Goal: Task Accomplishment & Management: Use online tool/utility

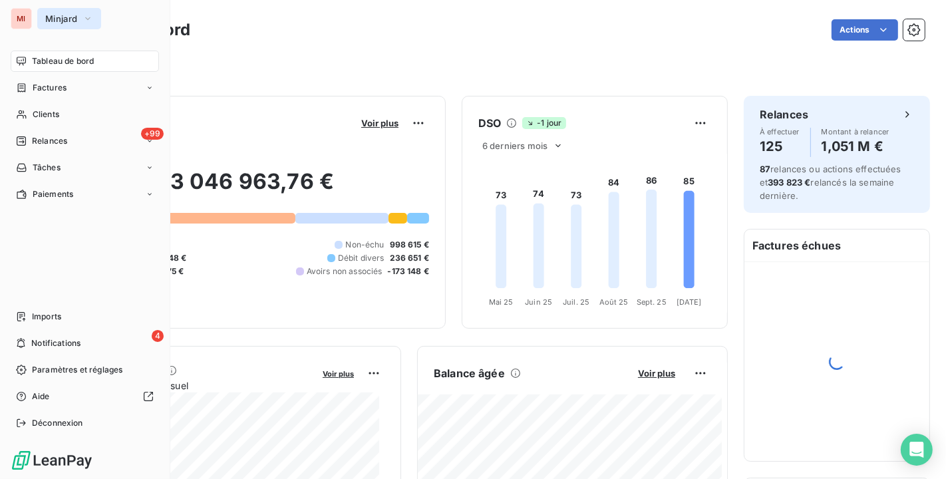
click at [42, 11] on button "Minjard" at bounding box center [69, 18] width 64 height 21
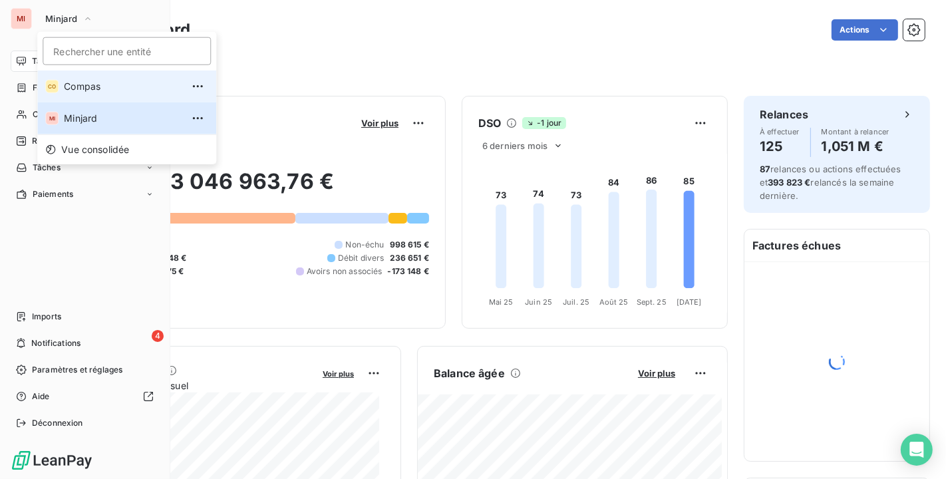
click at [67, 91] on span "Compas" at bounding box center [123, 86] width 118 height 13
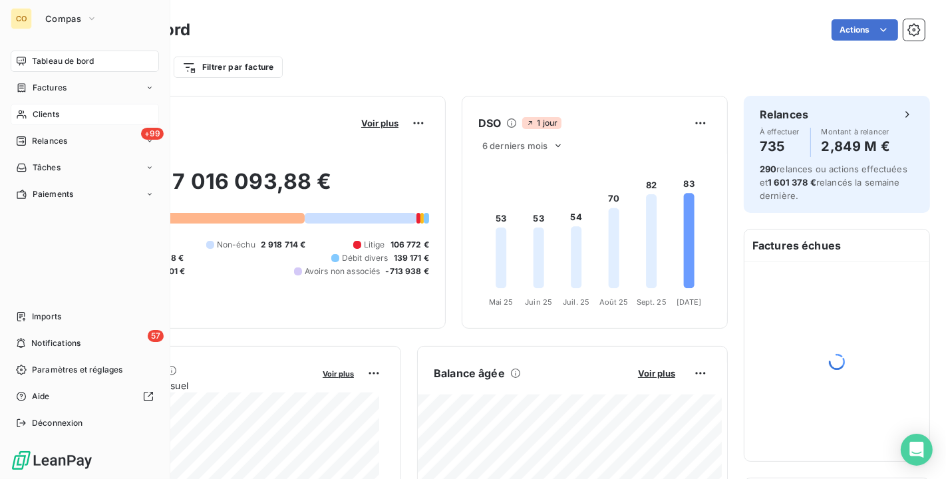
click at [57, 118] on span "Clients" at bounding box center [46, 114] width 27 height 12
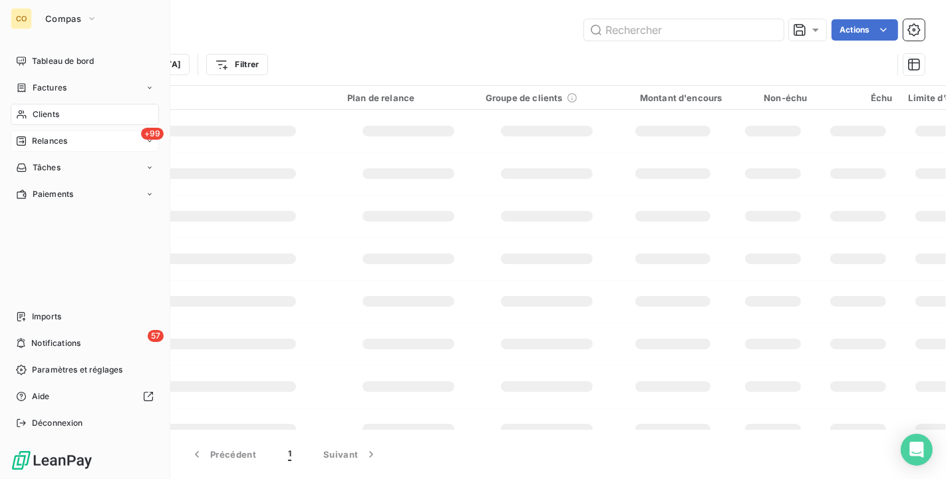
click at [51, 142] on span "Relances" at bounding box center [49, 141] width 35 height 12
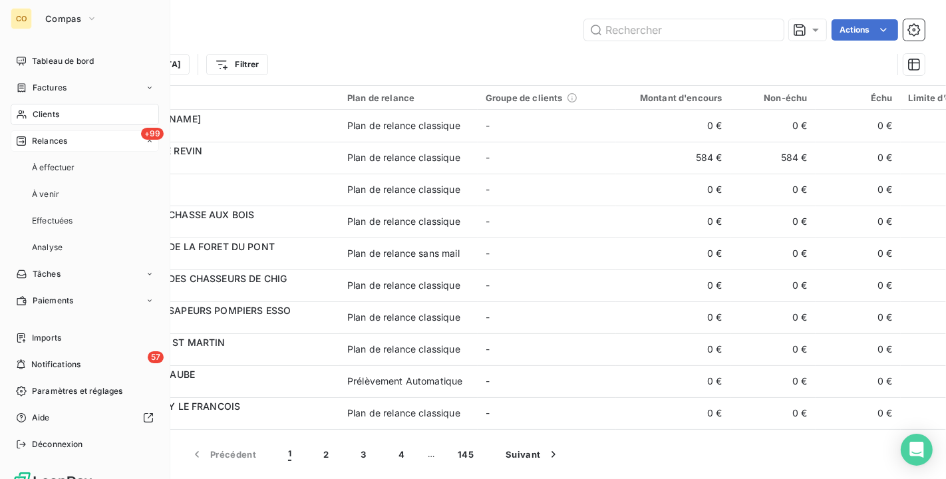
click at [54, 136] on span "Relances" at bounding box center [49, 141] width 35 height 12
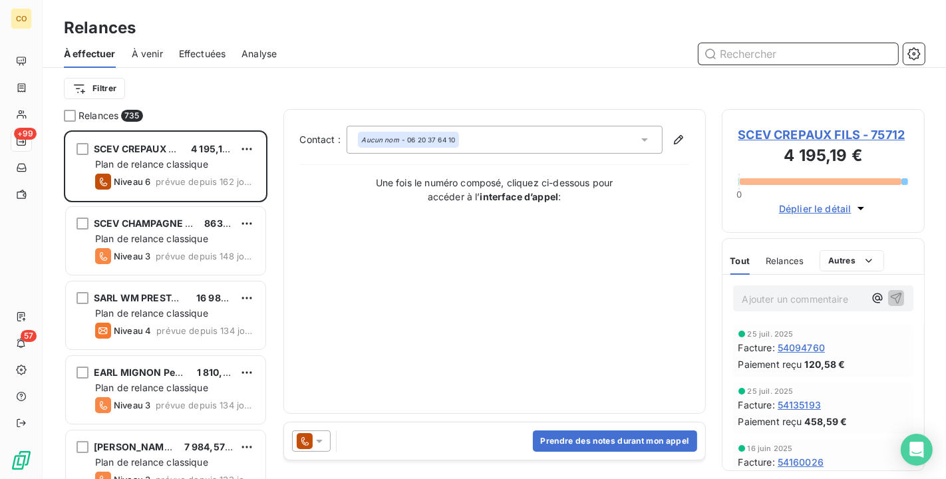
scroll to position [337, 192]
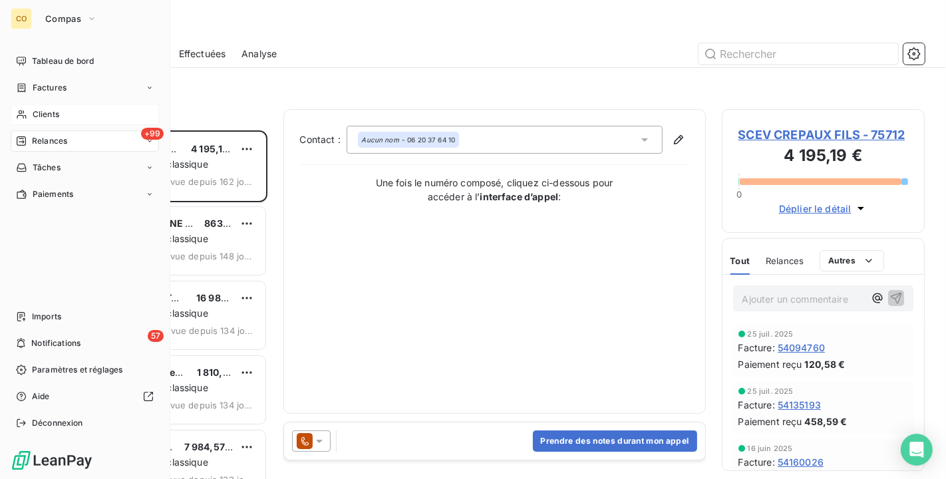
click at [33, 110] on span "Clients" at bounding box center [46, 114] width 27 height 12
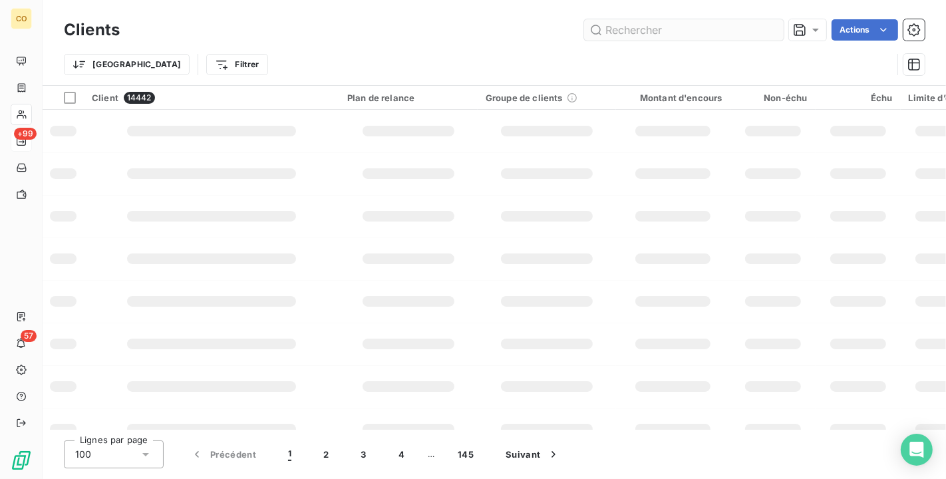
click at [630, 29] on input "text" at bounding box center [684, 29] width 200 height 21
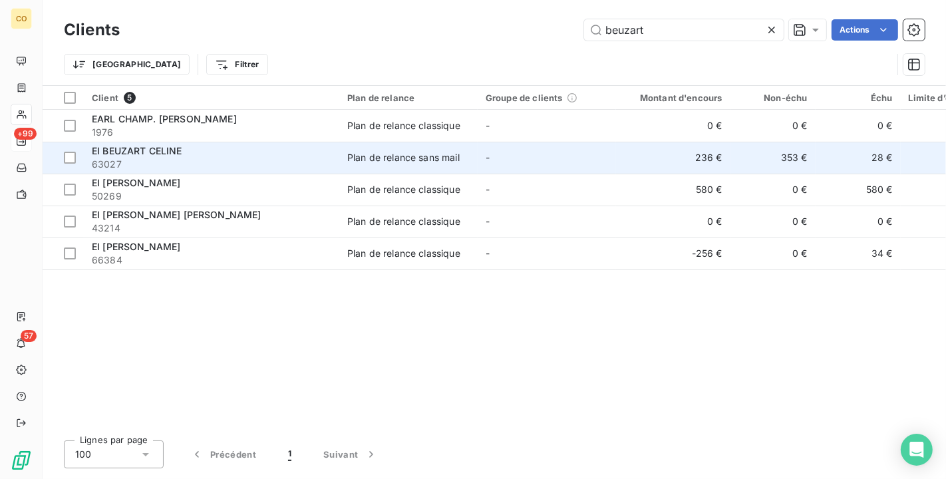
type input "beuzart"
click at [477, 166] on td "Plan de relance sans mail" at bounding box center [408, 158] width 138 height 32
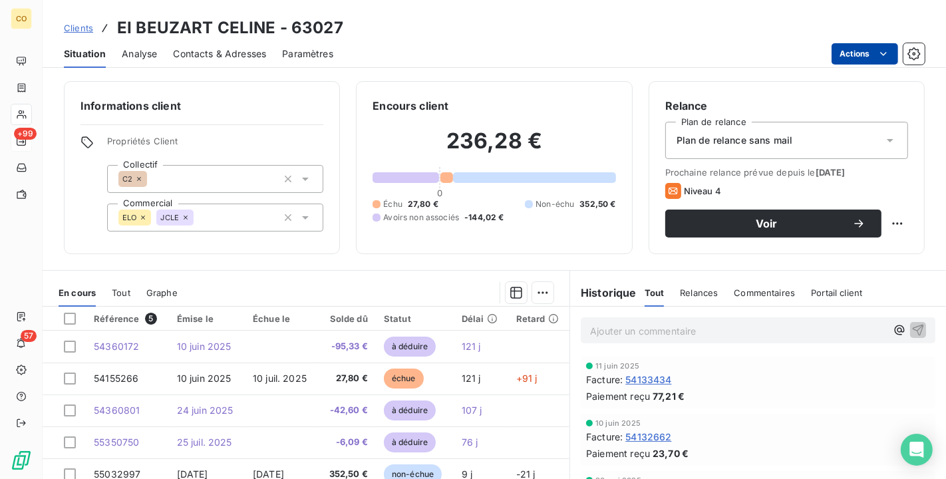
click at [873, 53] on html "CO +99 57 Clients EI BEUZART CELINE - 63027 Situation Analyse Contacts & Adress…" at bounding box center [473, 239] width 946 height 479
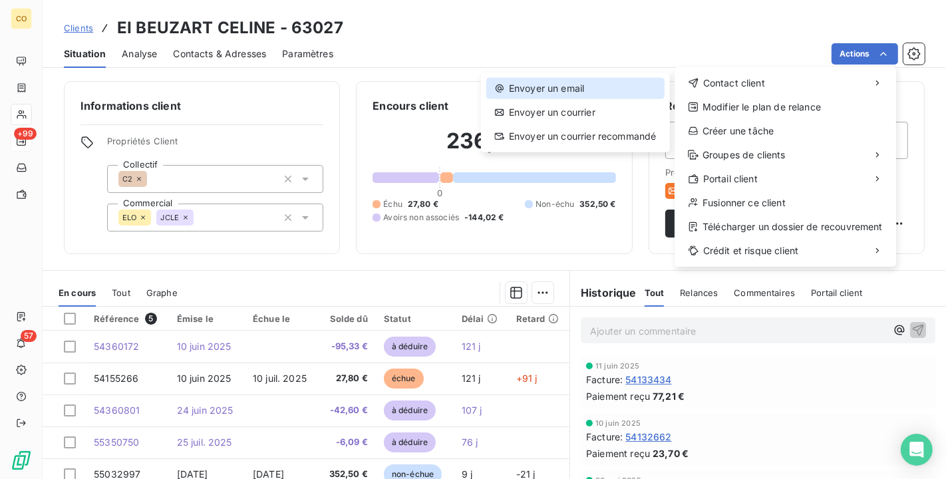
click at [633, 97] on div "Envoyer un email" at bounding box center [576, 88] width 178 height 21
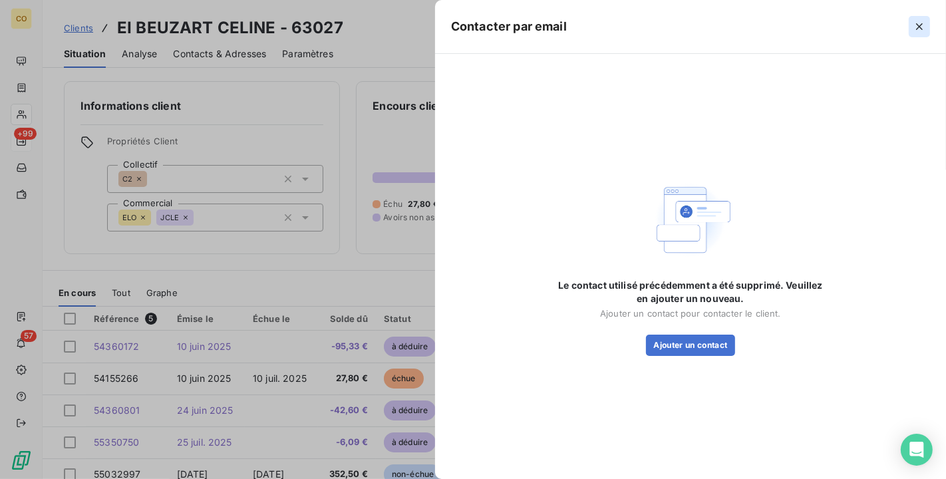
click at [926, 27] on icon "button" at bounding box center [919, 26] width 13 height 13
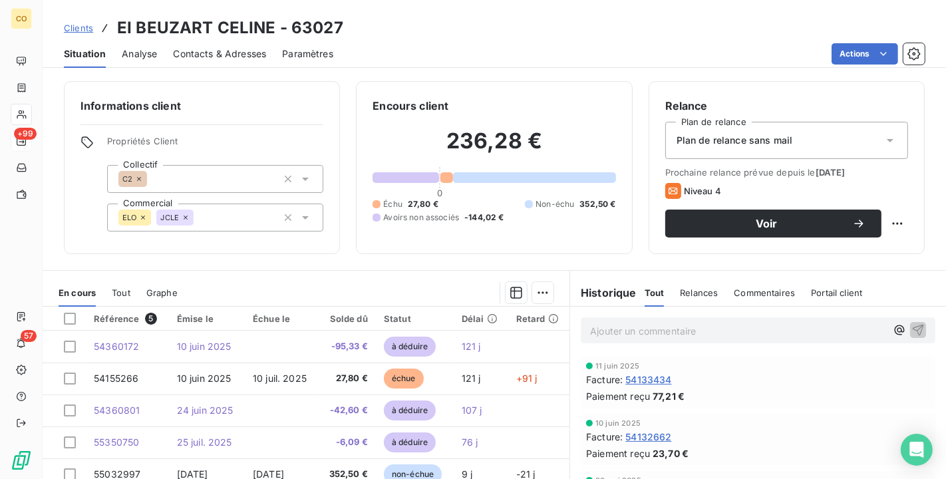
click at [247, 59] on span "Contacts & Adresses" at bounding box center [219, 53] width 93 height 13
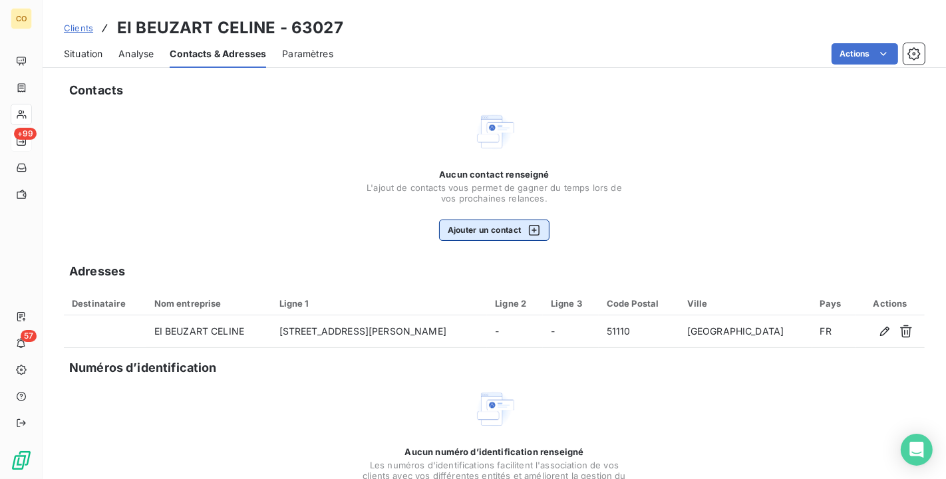
click at [536, 226] on icon "button" at bounding box center [534, 230] width 13 height 13
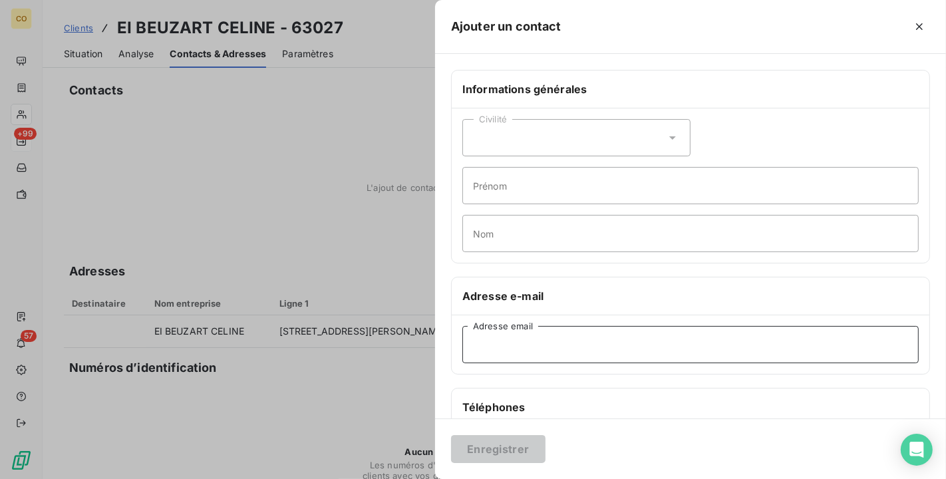
click at [521, 346] on input "Adresse email" at bounding box center [691, 344] width 457 height 37
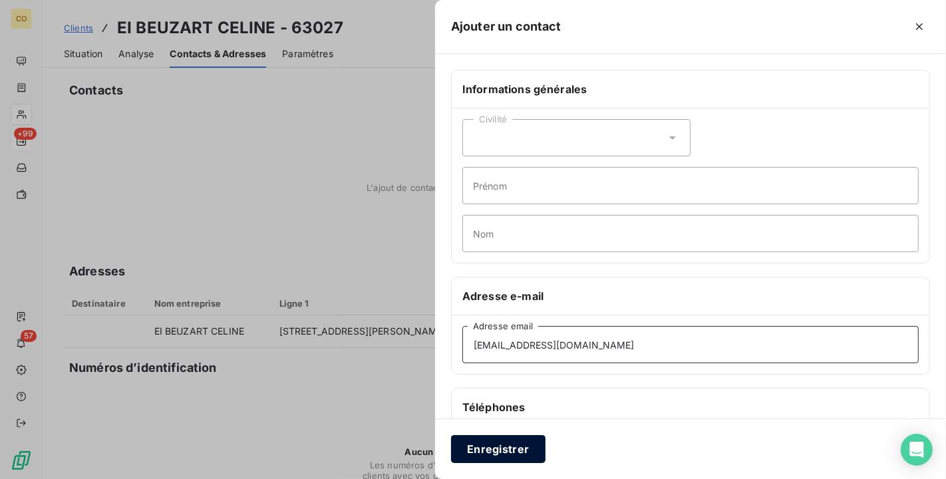
type input "[EMAIL_ADDRESS][DOMAIN_NAME]"
click at [518, 461] on button "Enregistrer" at bounding box center [498, 449] width 95 height 28
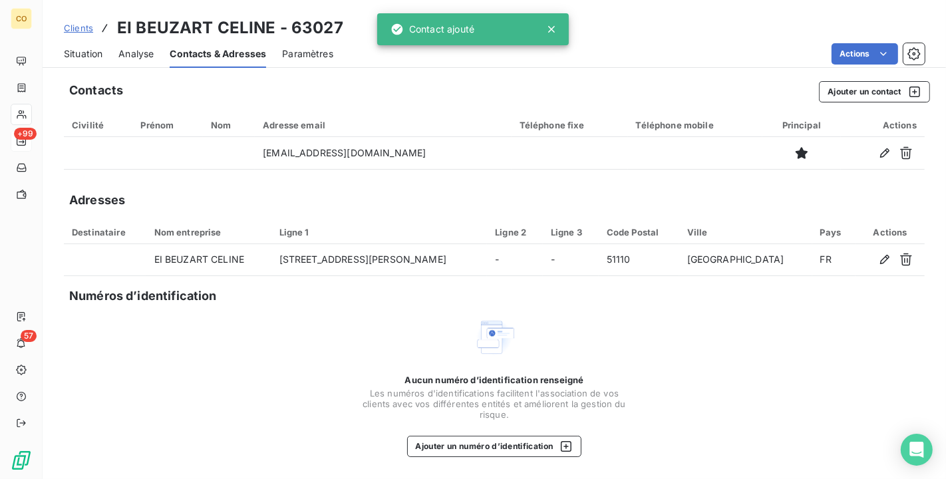
click at [85, 51] on span "Situation" at bounding box center [83, 53] width 39 height 13
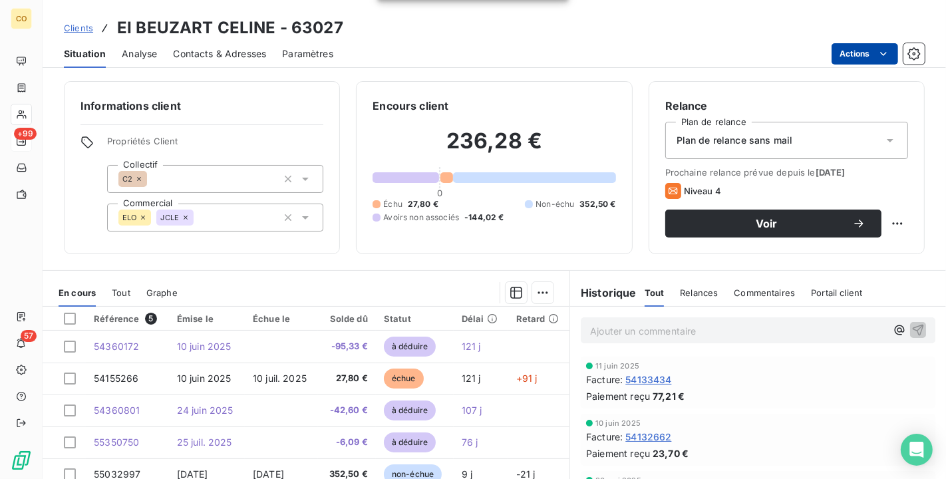
click at [869, 50] on html "CO +99 57 Clients EI BEUZART CELINE - 63027 Situation Analyse Contacts & Adress…" at bounding box center [473, 239] width 946 height 479
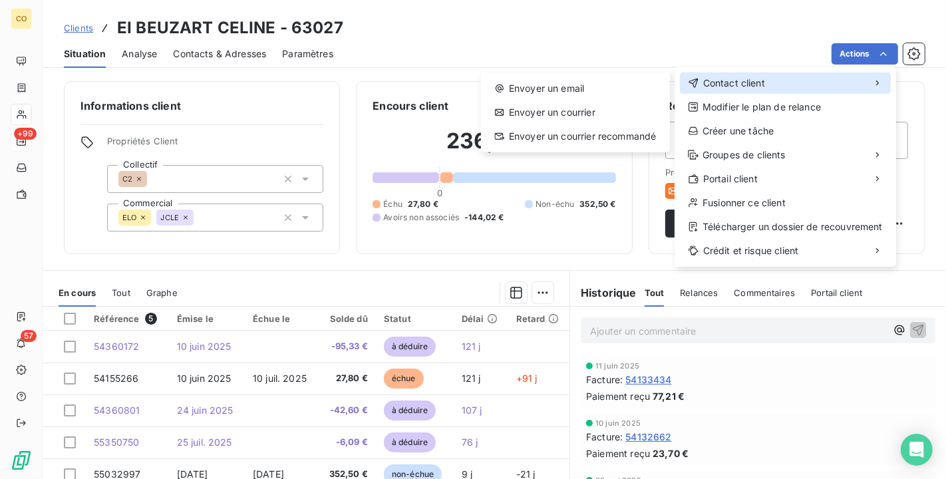
click at [795, 75] on div "Contact client" at bounding box center [785, 83] width 211 height 21
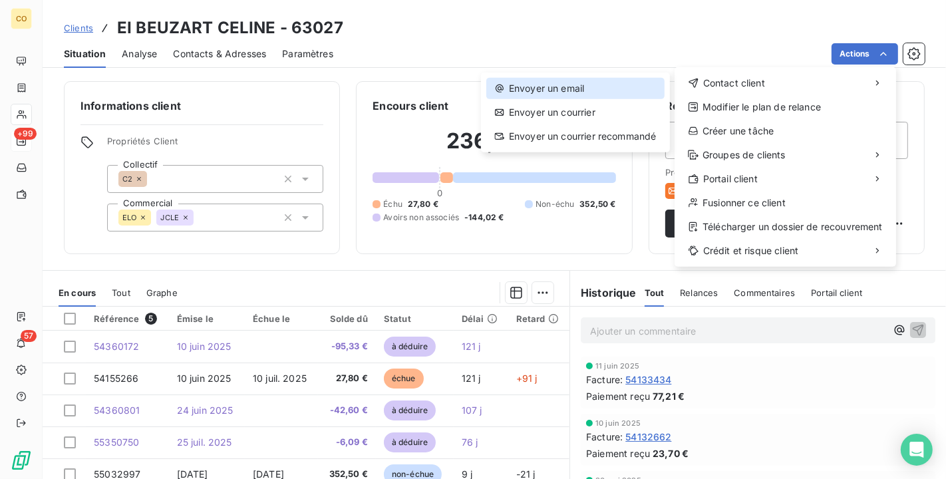
click at [616, 92] on div "Envoyer un email" at bounding box center [576, 88] width 178 height 21
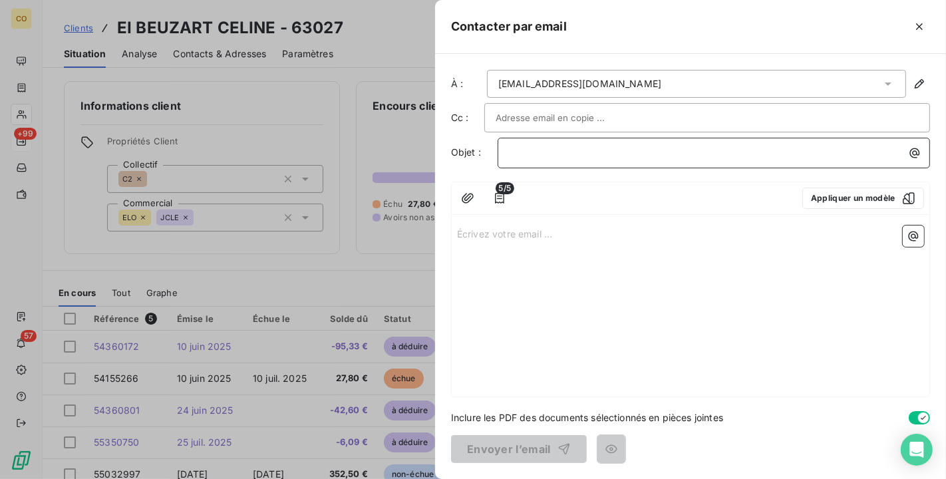
click at [566, 156] on p "﻿" at bounding box center [717, 152] width 417 height 15
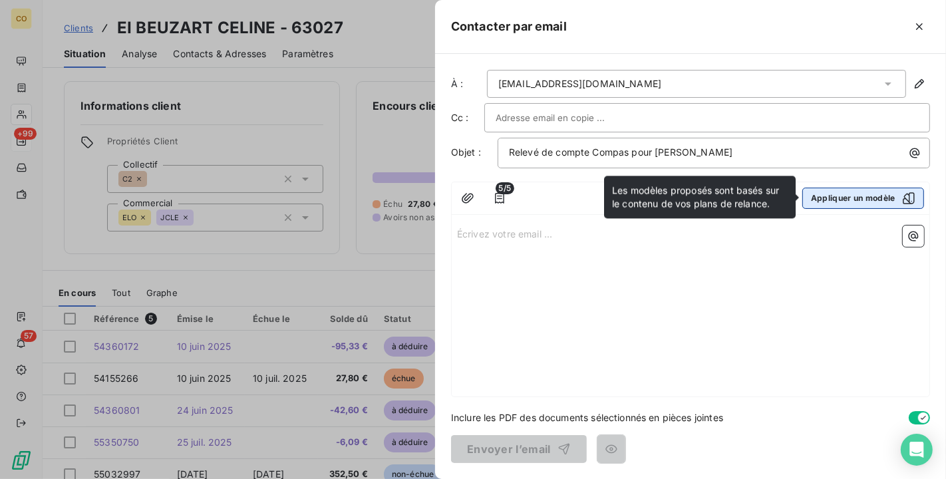
click at [875, 198] on button "Appliquer un modèle" at bounding box center [864, 198] width 122 height 21
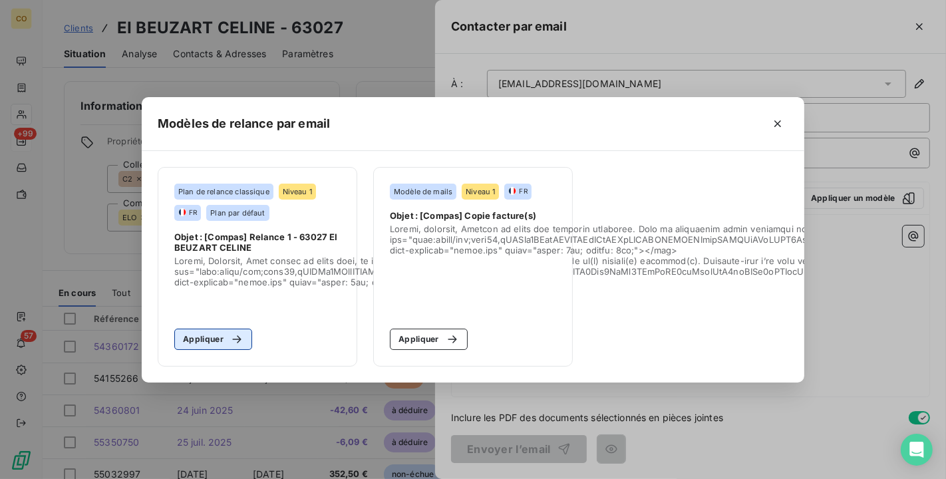
click at [230, 335] on icon "button" at bounding box center [236, 339] width 13 height 13
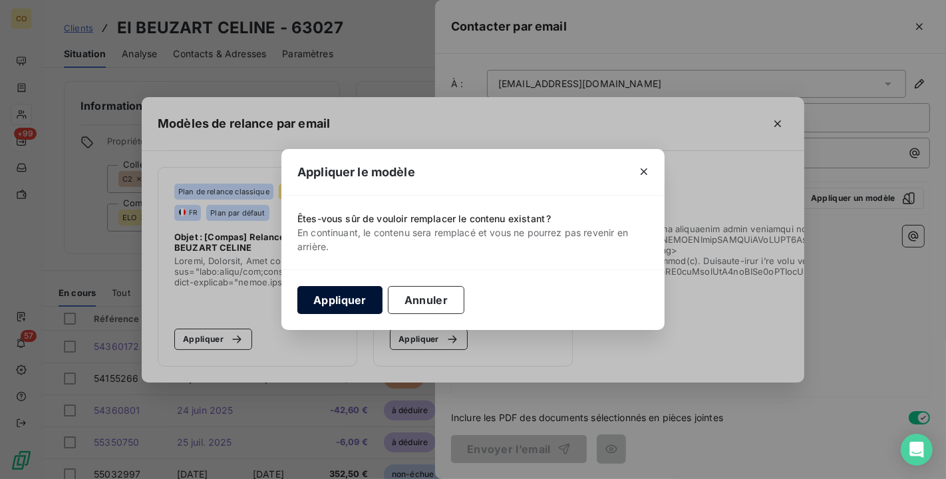
click at [357, 304] on button "Appliquer" at bounding box center [339, 300] width 85 height 28
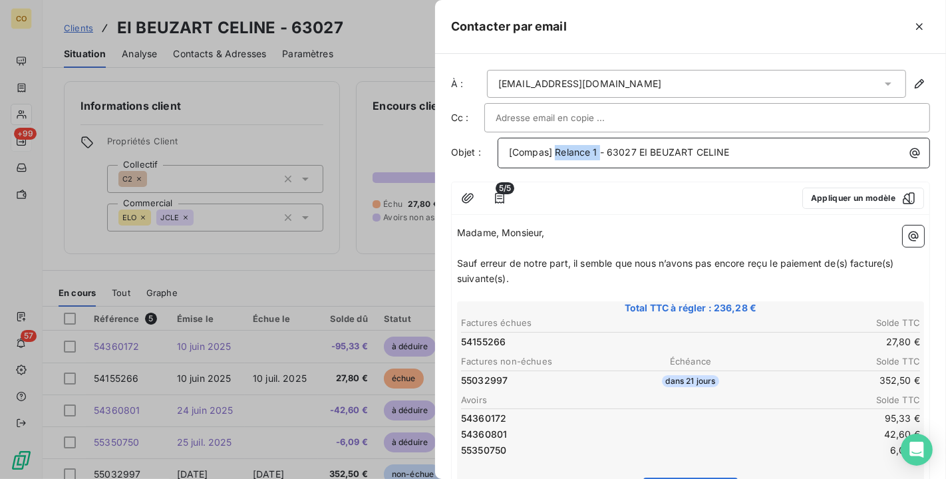
drag, startPoint x: 600, startPoint y: 151, endPoint x: 554, endPoint y: 146, distance: 45.5
click at [554, 146] on span "[Compas] Relance 1 - 63027 EI BEUZART CELINE" at bounding box center [619, 151] width 221 height 11
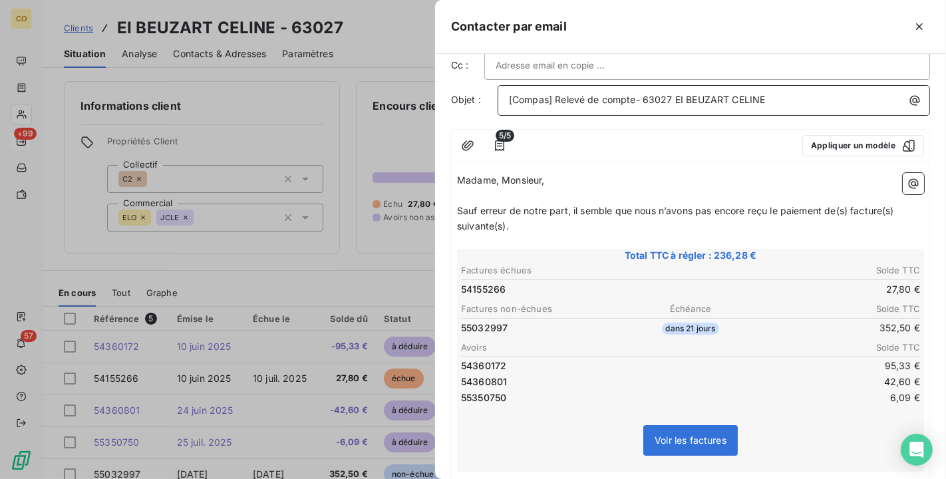
scroll to position [74, 0]
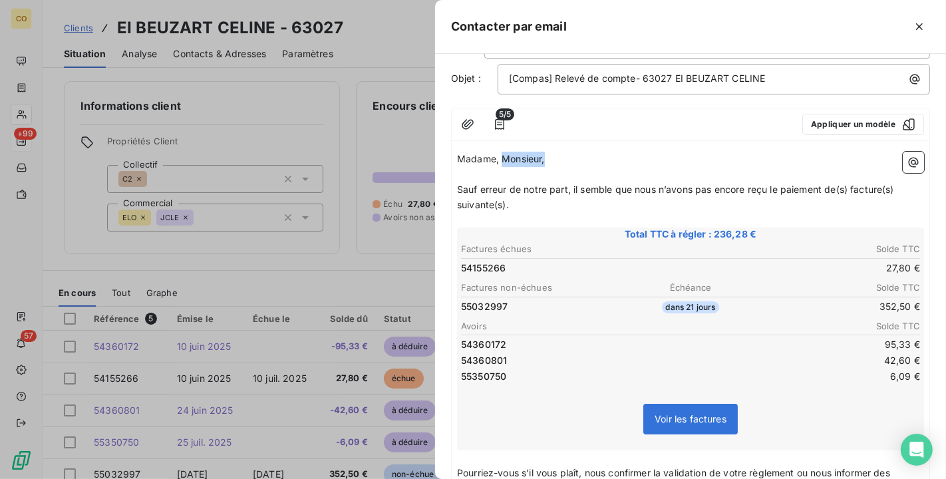
drag, startPoint x: 500, startPoint y: 154, endPoint x: 557, endPoint y: 163, distance: 57.3
click at [557, 163] on p "Madame, Monsieur," at bounding box center [690, 159] width 467 height 15
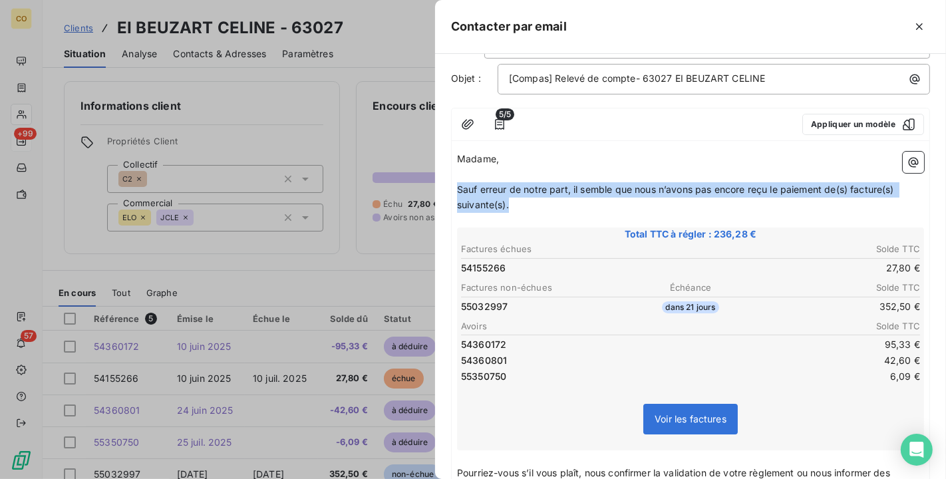
drag, startPoint x: 530, startPoint y: 184, endPoint x: 902, endPoint y: 198, distance: 372.3
click at [902, 198] on p "Sauf erreur de notre part, il semble que nous n’avons pas encore reçu le paieme…" at bounding box center [690, 197] width 467 height 31
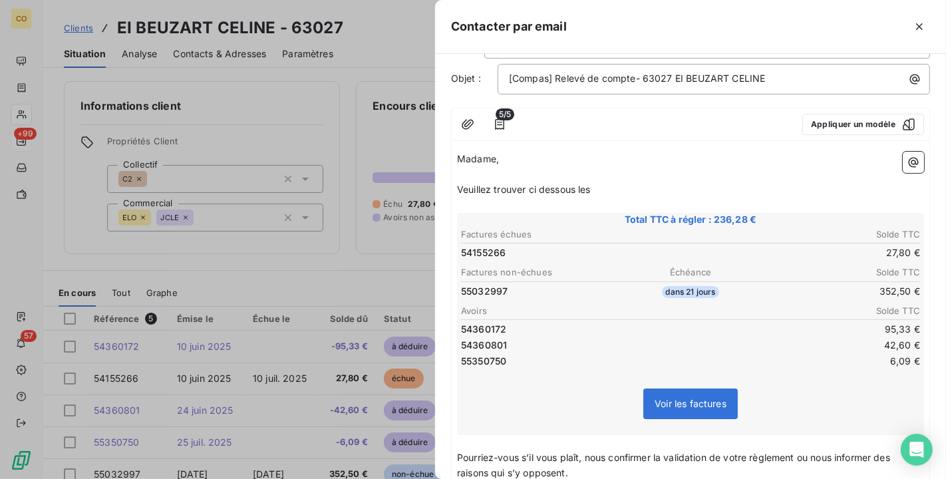
click at [610, 190] on p "Veuillez trouver ci dessous les" at bounding box center [690, 189] width 467 height 15
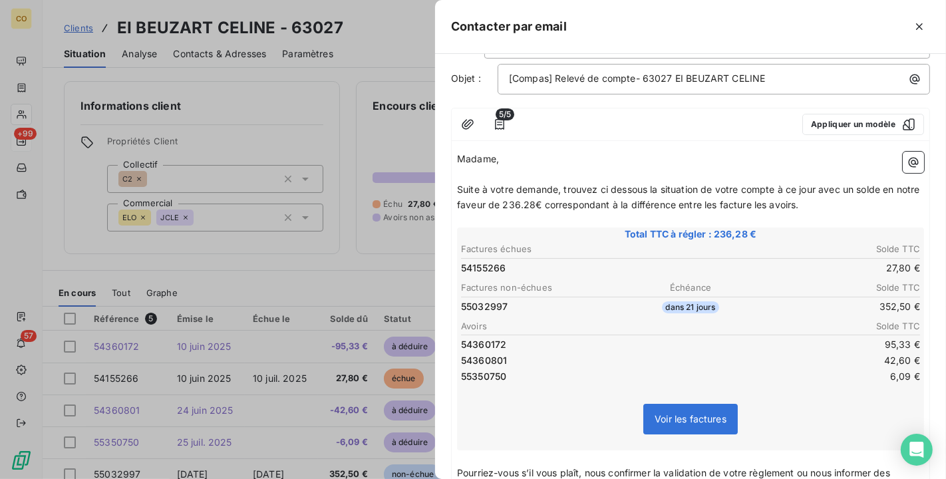
click at [777, 203] on span "Suite à votre demande, trouvez ci dessous la situation de votre compte à ce jou…" at bounding box center [690, 197] width 466 height 27
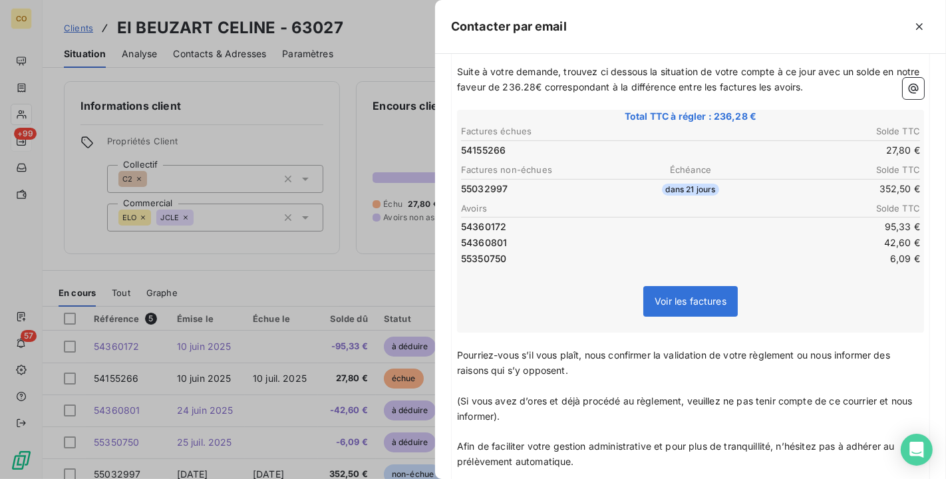
scroll to position [296, 0]
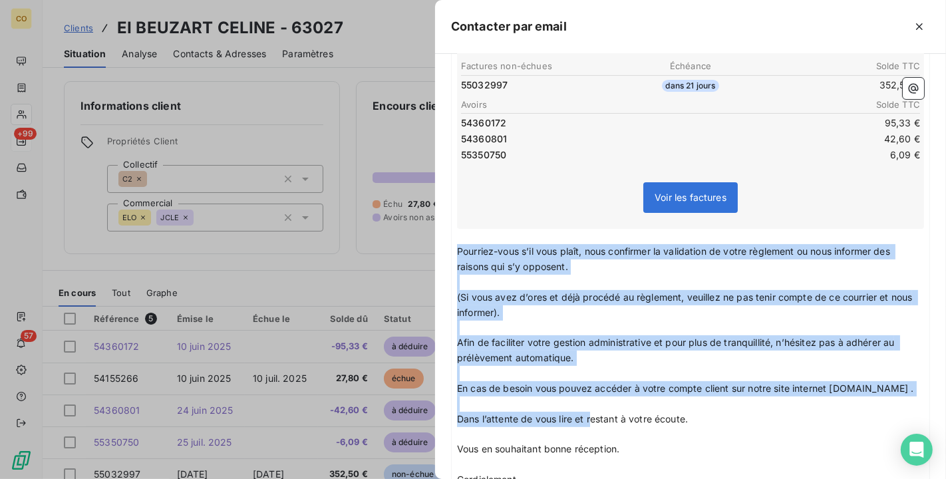
drag, startPoint x: 458, startPoint y: 242, endPoint x: 589, endPoint y: 430, distance: 228.9
click at [589, 430] on div "Madame, ﻿ Suite à votre demande, trouvez ci dessous la situation de votre compt…" at bounding box center [690, 263] width 467 height 666
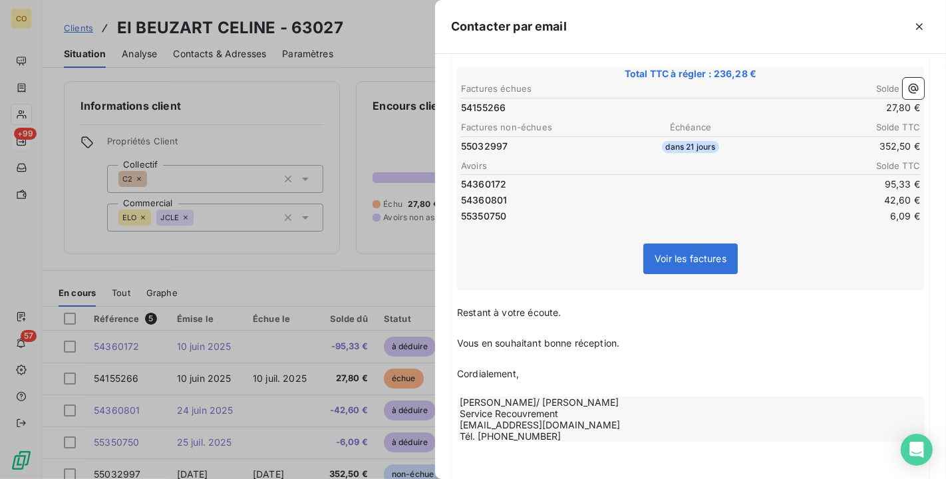
scroll to position [325, 0]
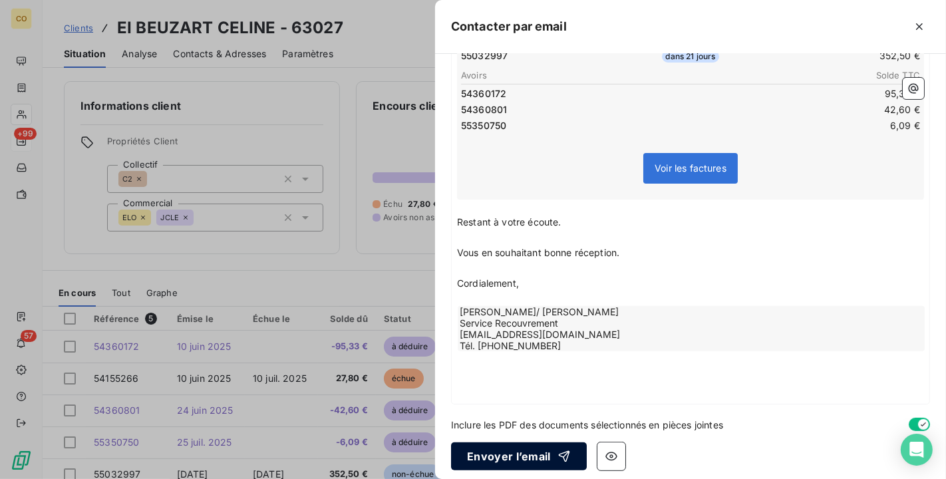
click at [554, 450] on div "button" at bounding box center [561, 456] width 20 height 13
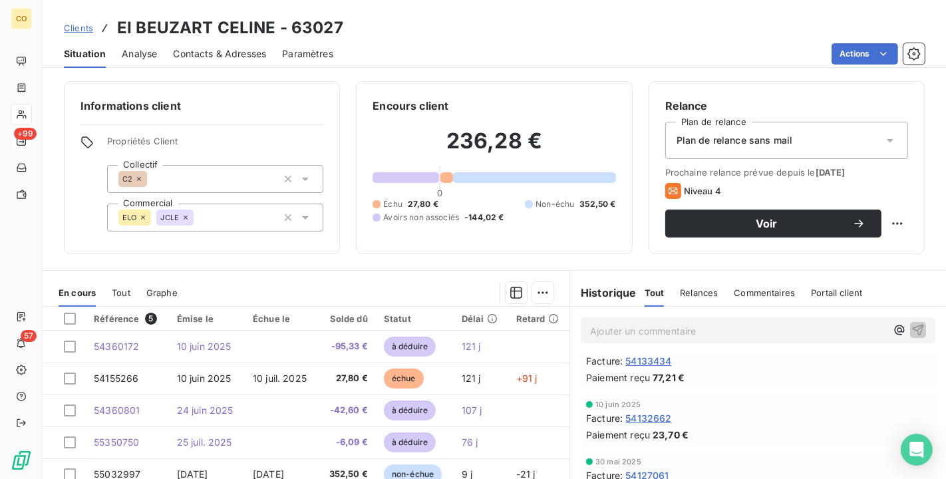
scroll to position [0, 0]
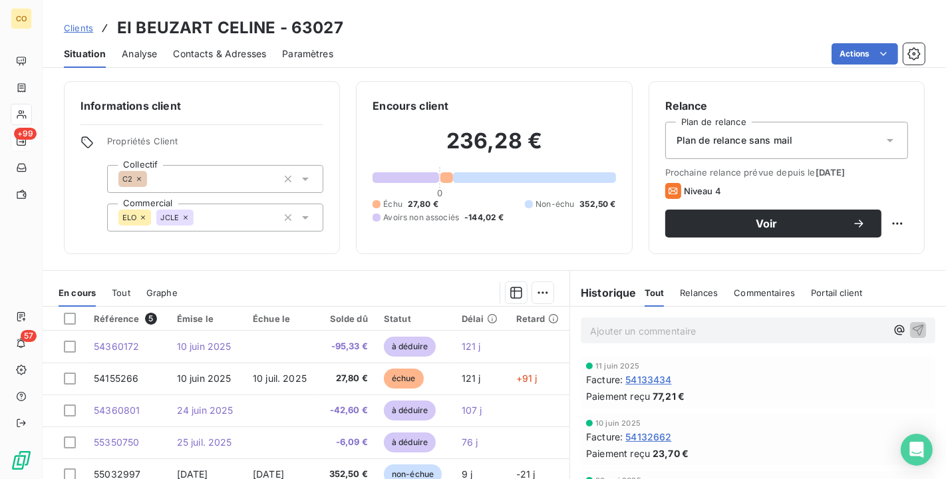
click at [131, 294] on div "En cours Tout Graphe" at bounding box center [306, 293] width 527 height 28
click at [226, 45] on div "Contacts & Adresses" at bounding box center [219, 54] width 93 height 28
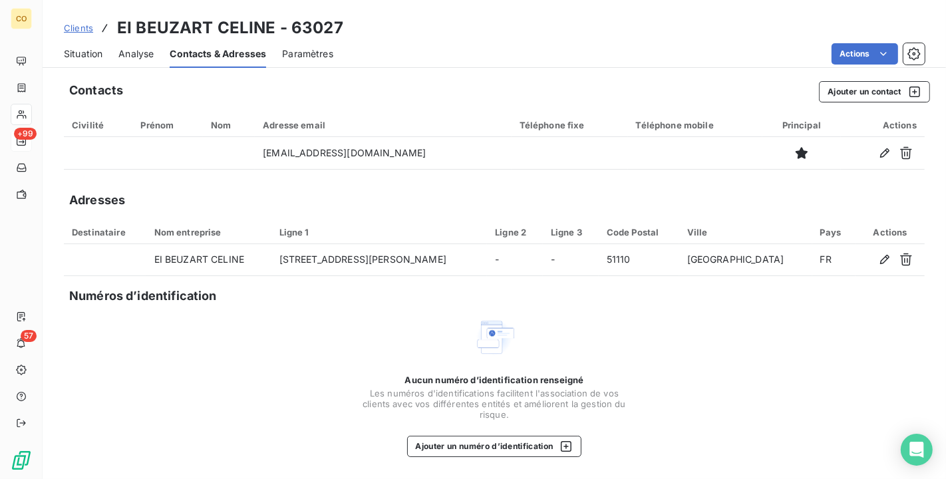
click at [91, 63] on div "Situation" at bounding box center [83, 54] width 39 height 28
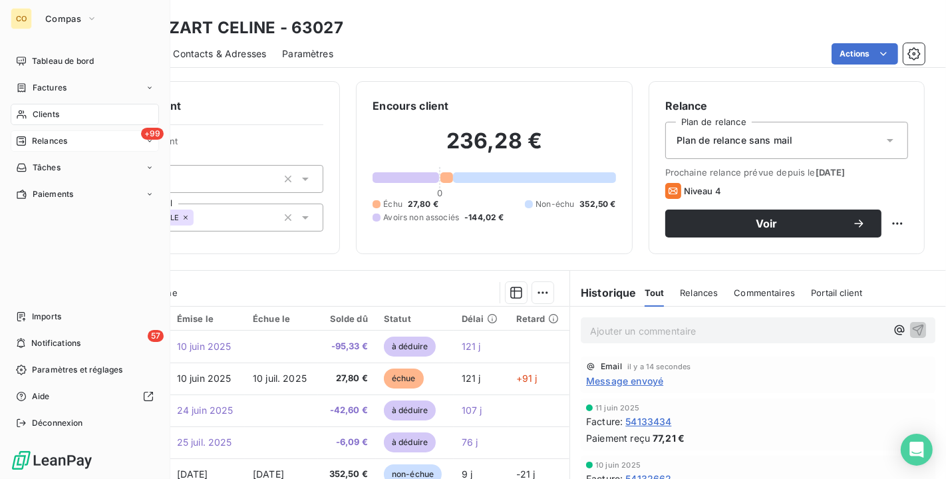
click at [36, 112] on span "Clients" at bounding box center [46, 114] width 27 height 12
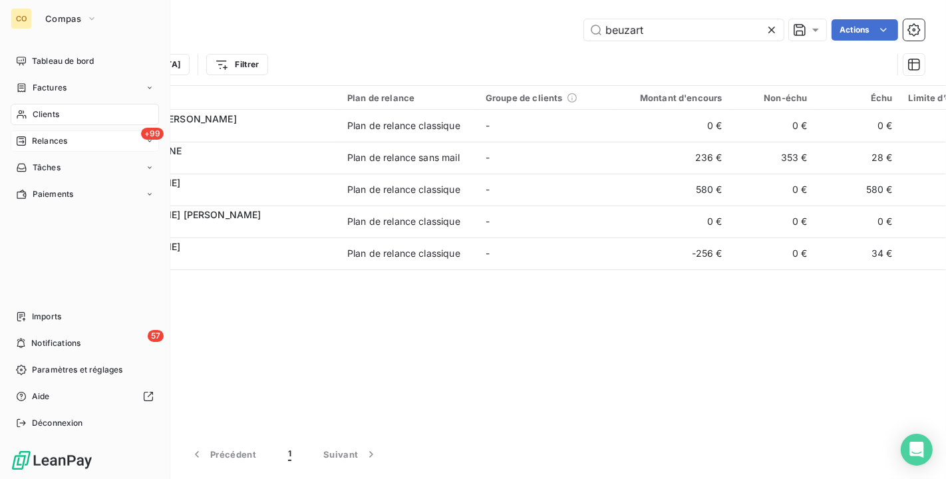
click at [32, 138] on span "Relances" at bounding box center [49, 141] width 35 height 12
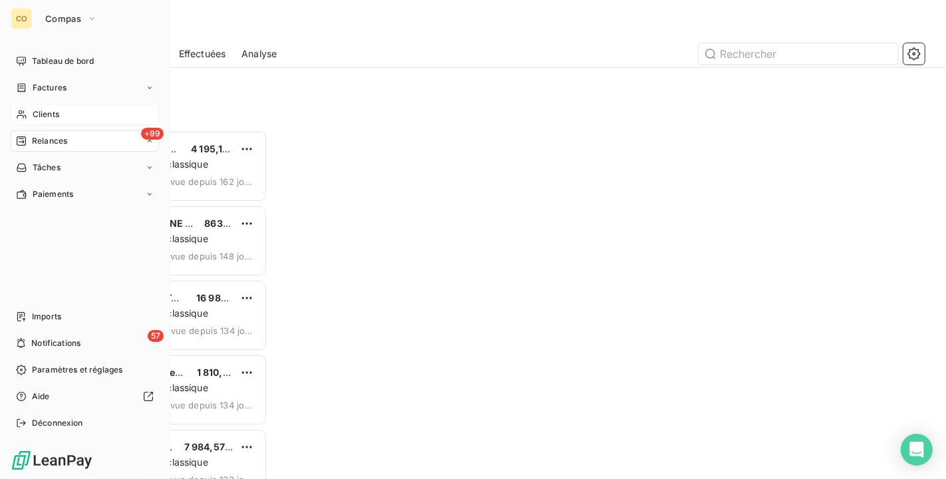
scroll to position [337, 192]
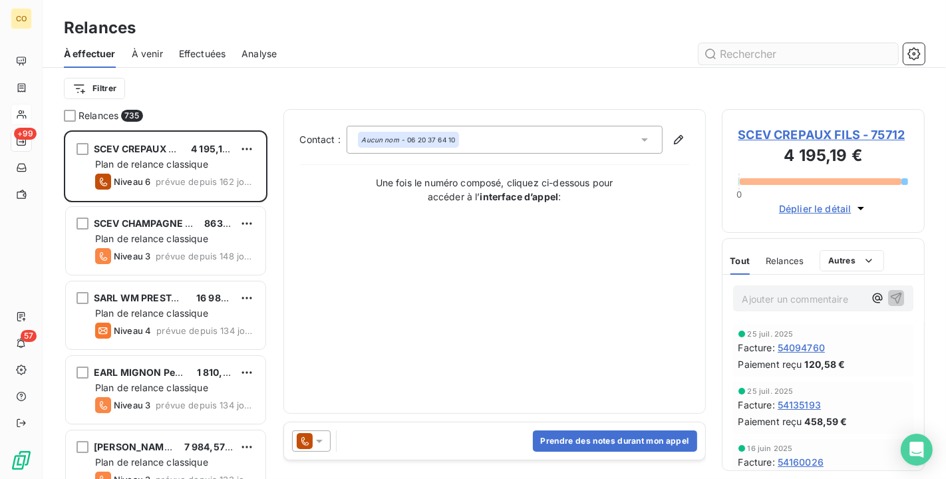
click at [725, 51] on input "text" at bounding box center [799, 53] width 200 height 21
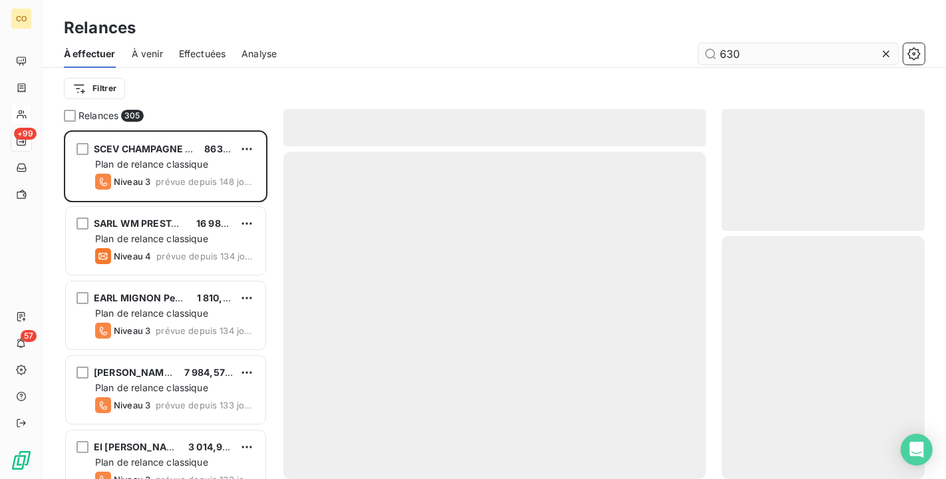
scroll to position [337, 192]
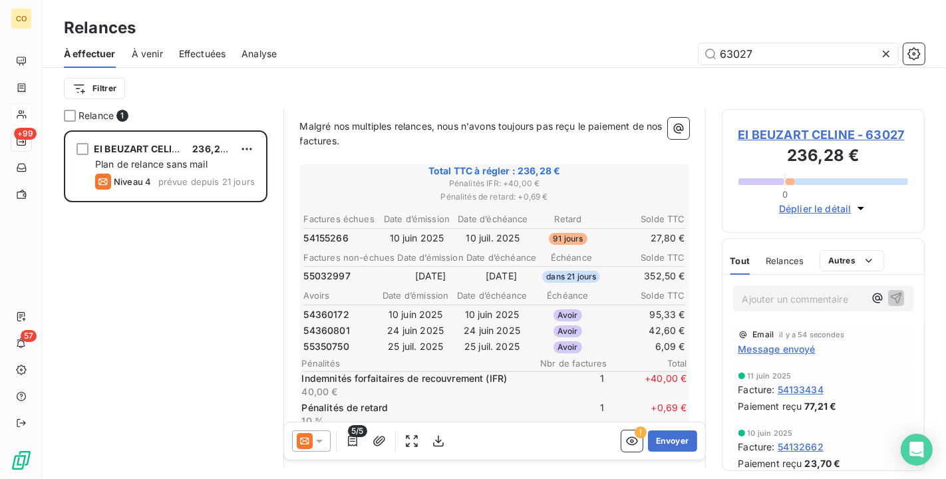
scroll to position [222, 0]
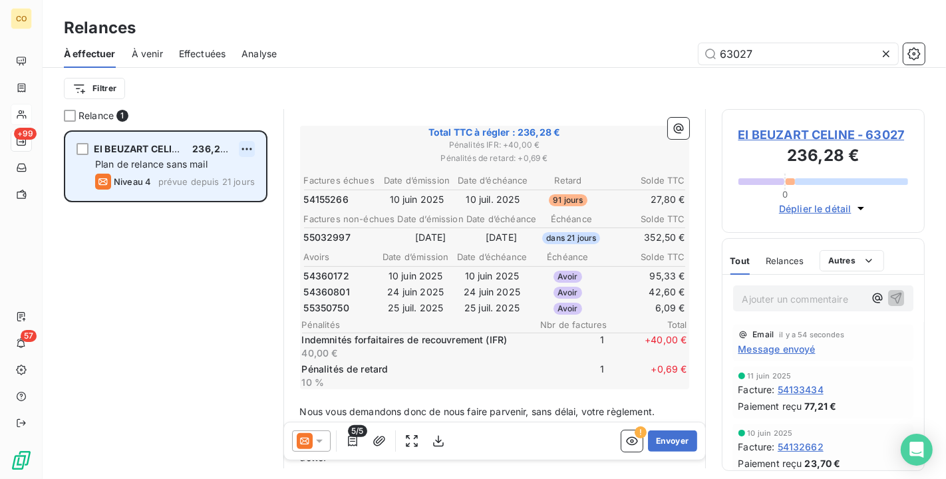
type input "63027"
click at [249, 148] on html "CO +99 57 Relances À effectuer À venir Effectuées Analyse 63027 Filtrer Relance…" at bounding box center [473, 239] width 946 height 479
click at [218, 178] on div "Replanifier cette action" at bounding box center [189, 175] width 119 height 21
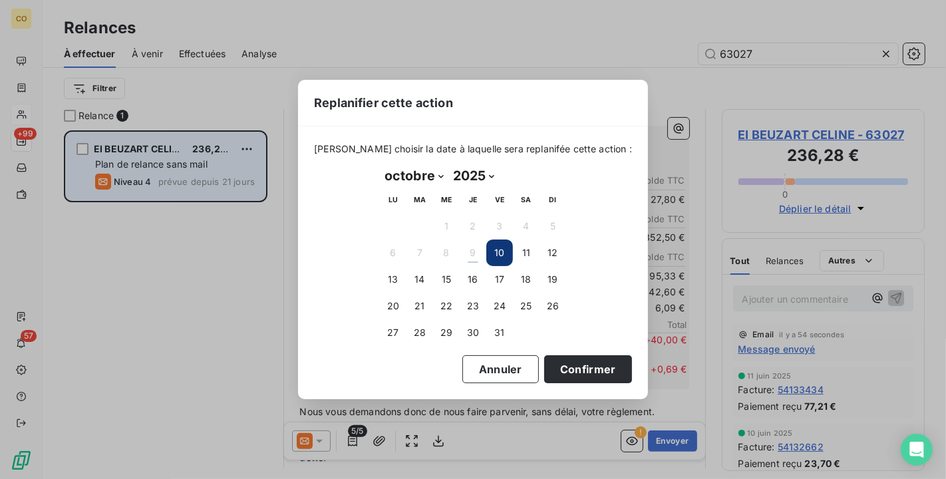
click at [445, 175] on select "janvier février mars avril mai juin juillet août septembre octobre novembre déc…" at bounding box center [414, 175] width 69 height 21
select select "10"
click at [380, 165] on select "janvier février mars avril mai juin juillet août septembre octobre novembre déc…" at bounding box center [414, 175] width 69 height 21
click at [395, 272] on button "10" at bounding box center [393, 279] width 27 height 27
click at [477, 252] on button "6" at bounding box center [473, 253] width 27 height 27
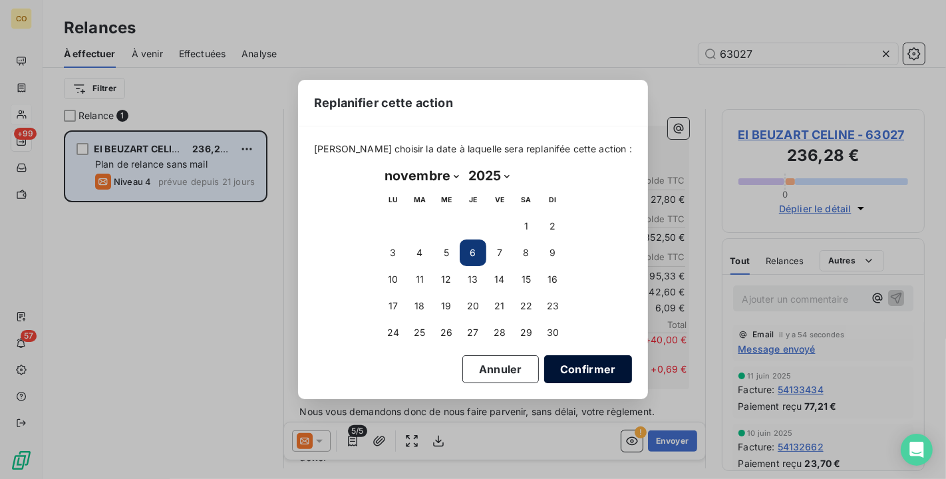
click at [574, 376] on button "Confirmer" at bounding box center [588, 369] width 88 height 28
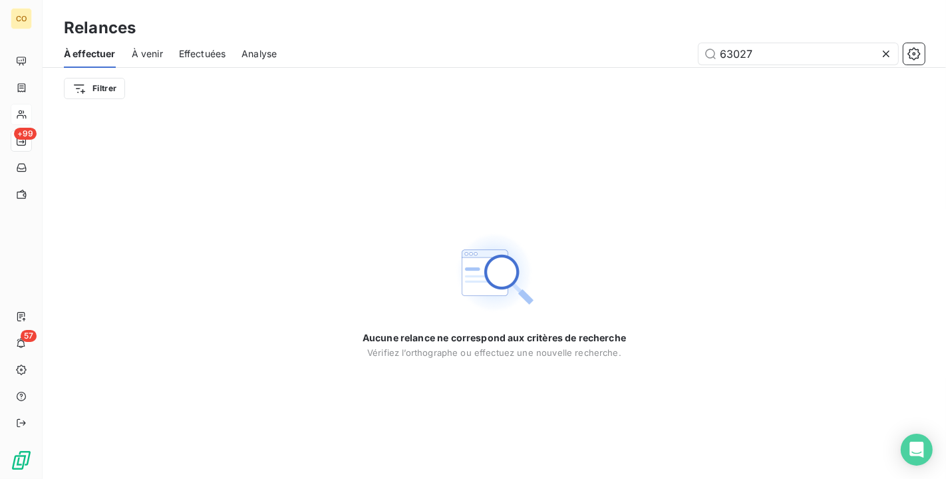
click at [887, 59] on icon at bounding box center [886, 53] width 13 height 13
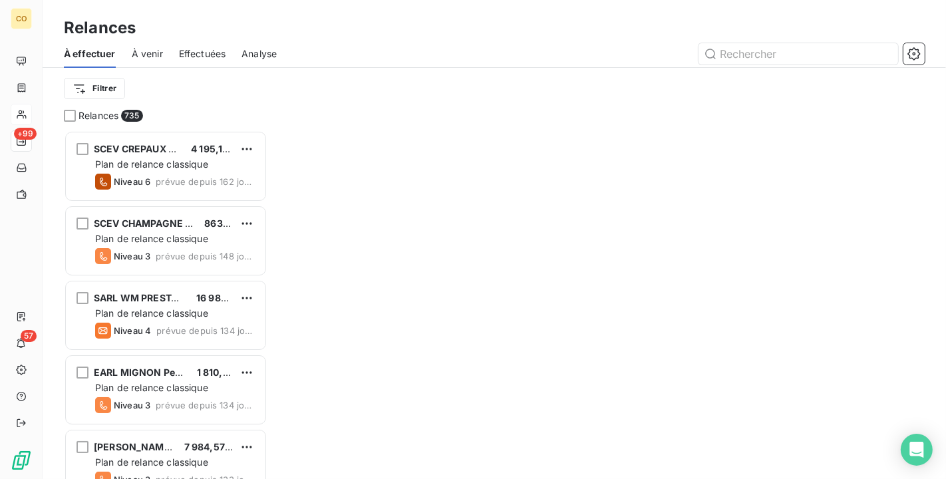
scroll to position [337, 192]
